Goal: Task Accomplishment & Management: Manage account settings

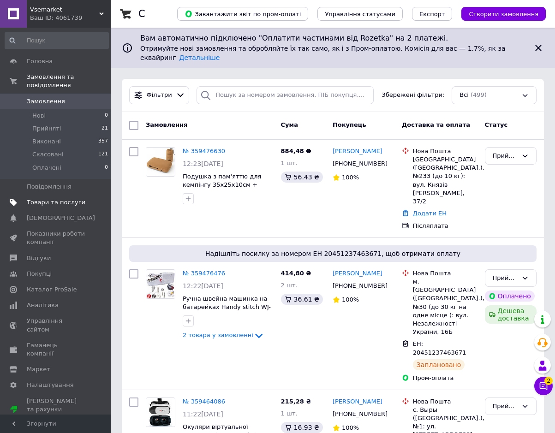
click at [47, 198] on span "Товари та послуги" at bounding box center [56, 202] width 59 height 8
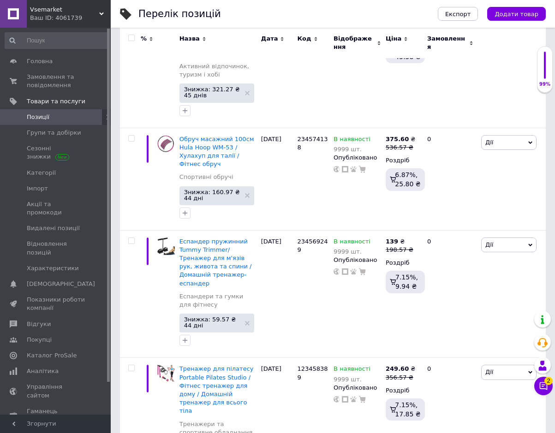
scroll to position [379, 0]
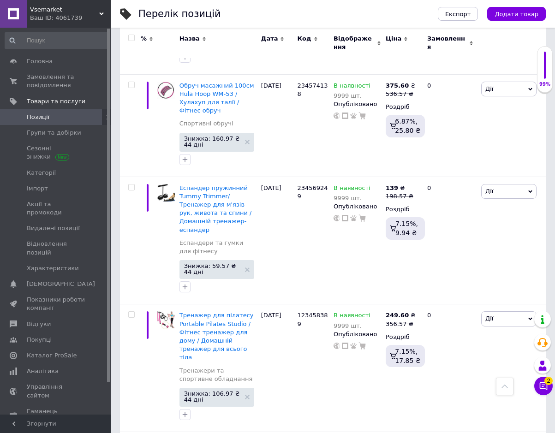
click at [546, 64] on div "99%" at bounding box center [544, 69] width 15 height 36
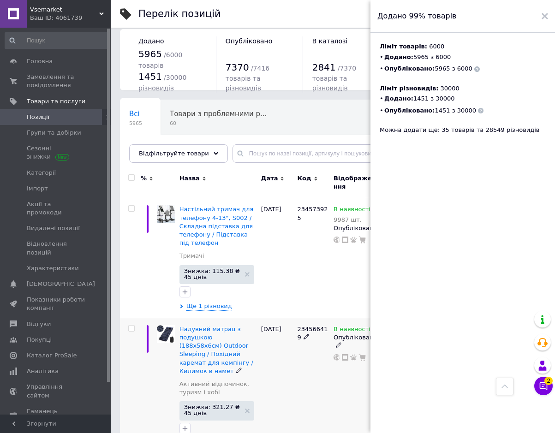
scroll to position [0, 0]
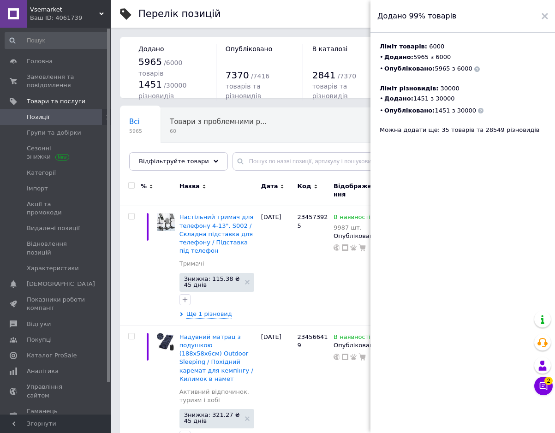
click at [549, 24] on div "Додано 99% товарів" at bounding box center [462, 16] width 185 height 33
click at [545, 18] on icon at bounding box center [545, 16] width 6 height 6
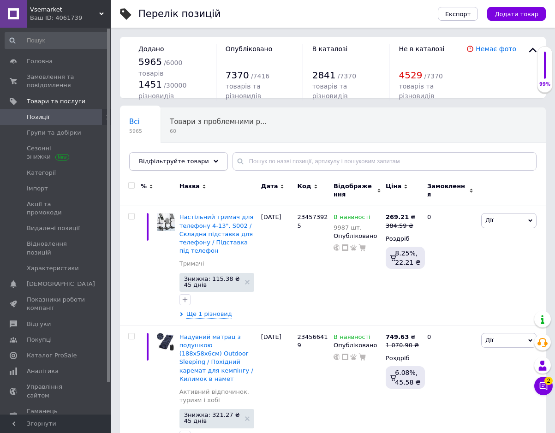
click at [184, 158] on span "Відфільтруйте товари" at bounding box center [174, 161] width 70 height 7
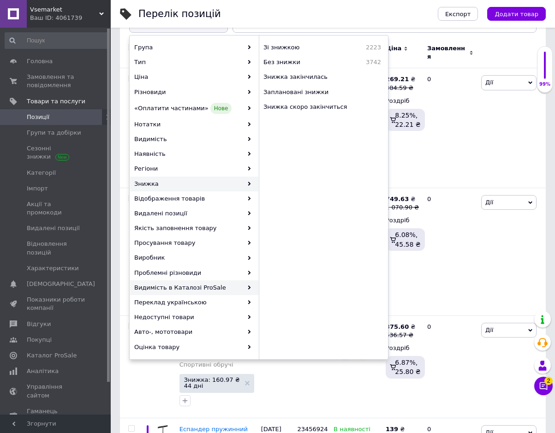
scroll to position [138, 0]
click at [164, 229] on div "Якість заповнення товару" at bounding box center [194, 228] width 128 height 15
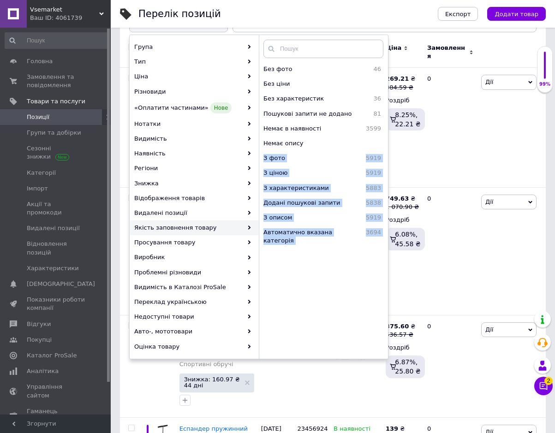
scroll to position [47, 0]
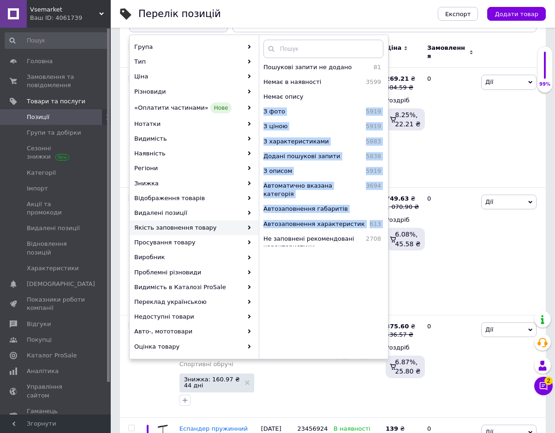
drag, startPoint x: 305, startPoint y: 144, endPoint x: 279, endPoint y: 292, distance: 150.8
click at [279, 292] on div "Нічого не знайдено Можливо, помилка у слові або немає відповідностей за вашим з…" at bounding box center [323, 197] width 129 height 315
click at [292, 286] on div "Нічого не знайдено Можливо, помилка у слові або немає відповідностей за вашим з…" at bounding box center [323, 197] width 129 height 315
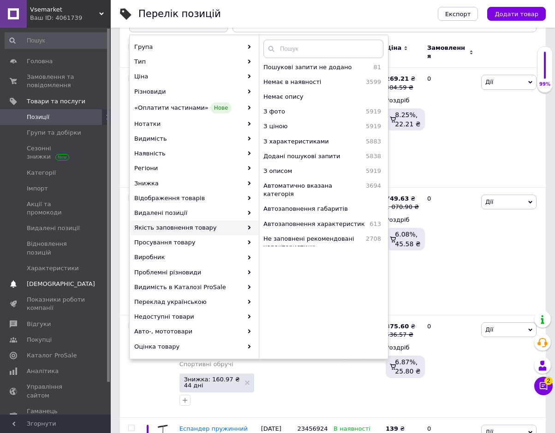
scroll to position [0, 0]
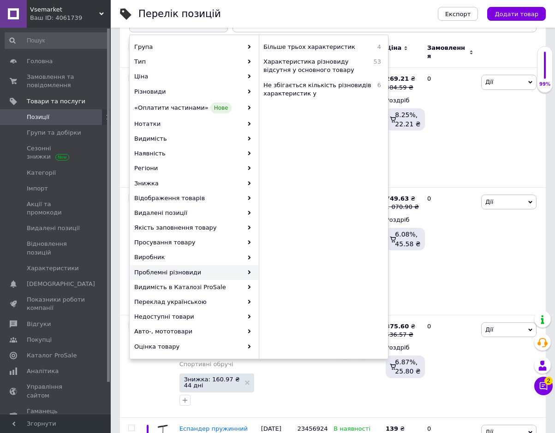
click at [58, 21] on div "Ваш ID: 4061739" at bounding box center [70, 18] width 81 height 8
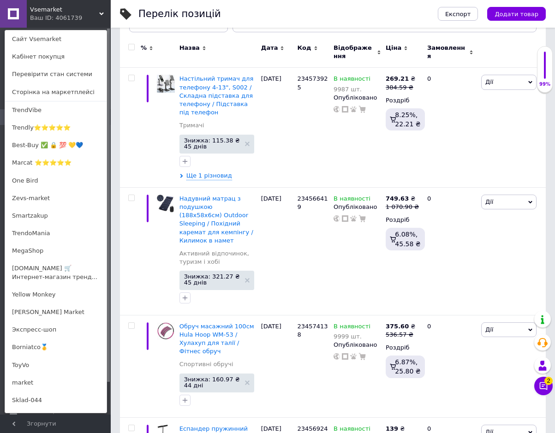
click at [66, 6] on span "Vsemarket" at bounding box center [64, 10] width 69 height 8
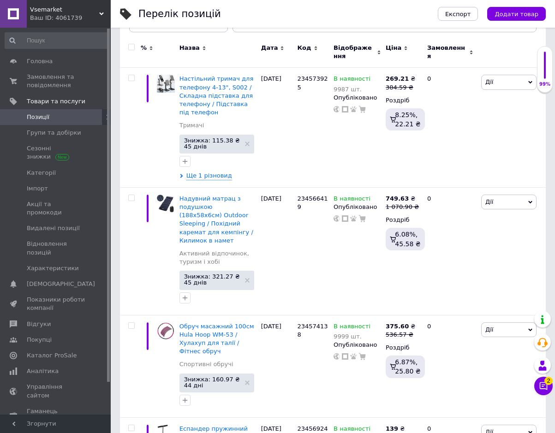
click at [66, 6] on span "Vsemarket" at bounding box center [64, 10] width 69 height 8
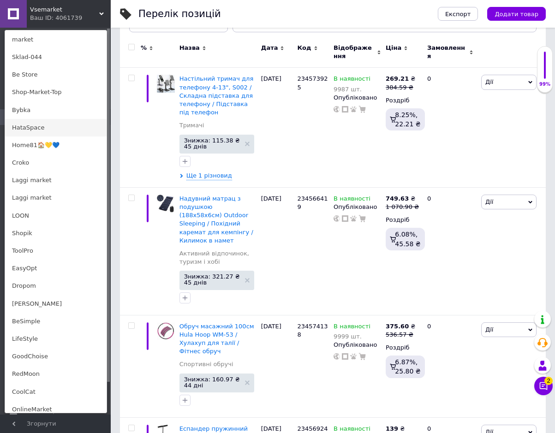
scroll to position [402, 0]
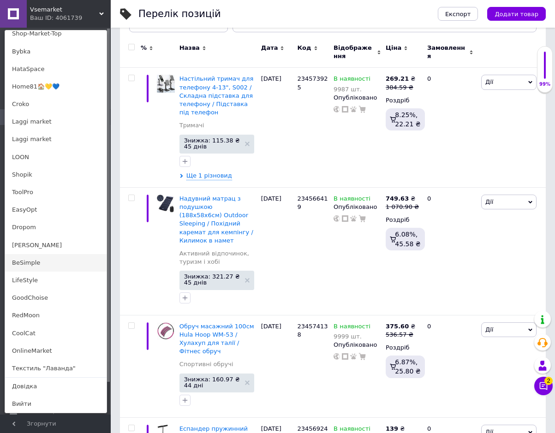
click at [29, 264] on link "BeSimple" at bounding box center [55, 263] width 101 height 18
